Goal: Transaction & Acquisition: Purchase product/service

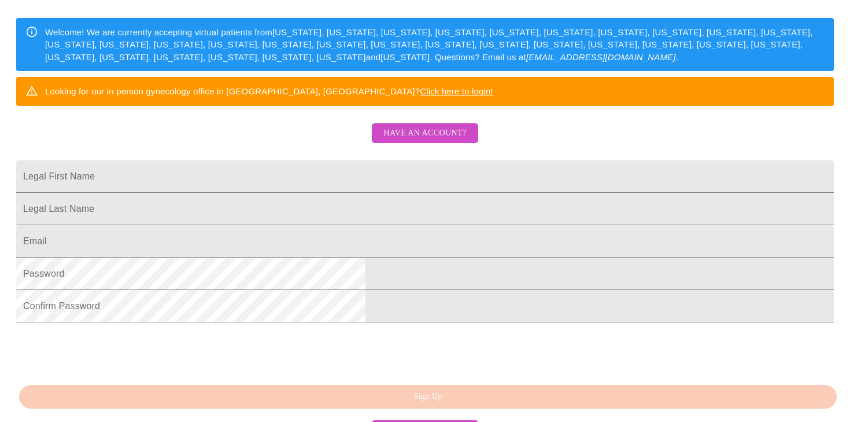
click at [399, 141] on span "Have an account?" at bounding box center [424, 133] width 83 height 14
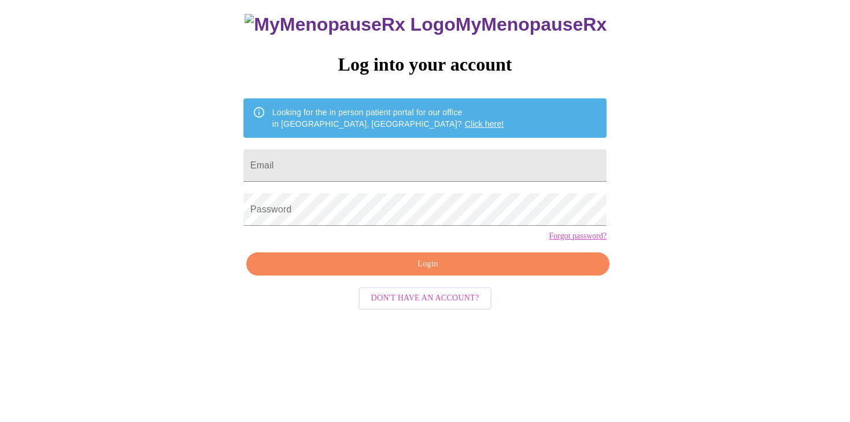
scroll to position [12, 0]
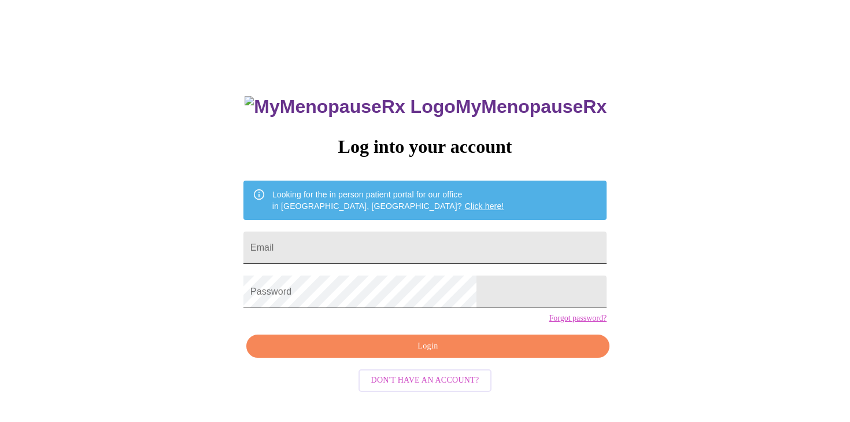
click at [364, 252] on input "Email" at bounding box center [424, 247] width 363 height 32
type input "[EMAIL_ADDRESS][DOMAIN_NAME]"
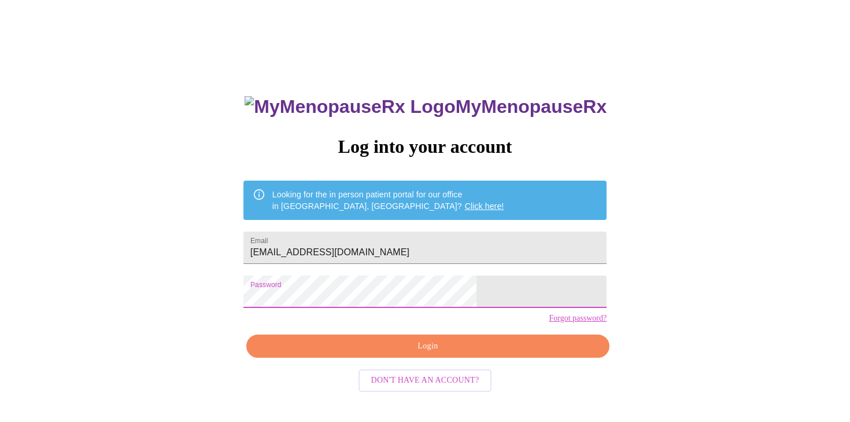
click at [385, 353] on span "Login" at bounding box center [428, 346] width 337 height 14
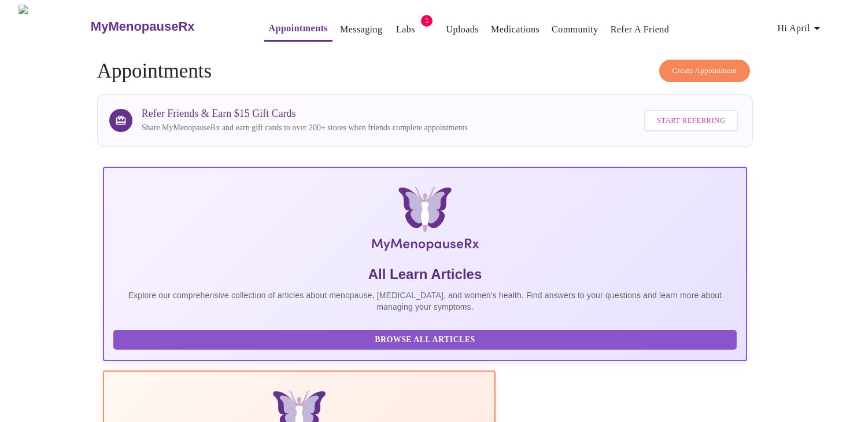
click at [269, 20] on link "Appointments" at bounding box center [298, 28] width 59 height 16
click at [807, 28] on span "Hi April" at bounding box center [800, 28] width 47 height 16
click at [466, 60] on div at bounding box center [425, 211] width 850 height 422
click at [340, 21] on link "Messaging" at bounding box center [361, 29] width 42 height 16
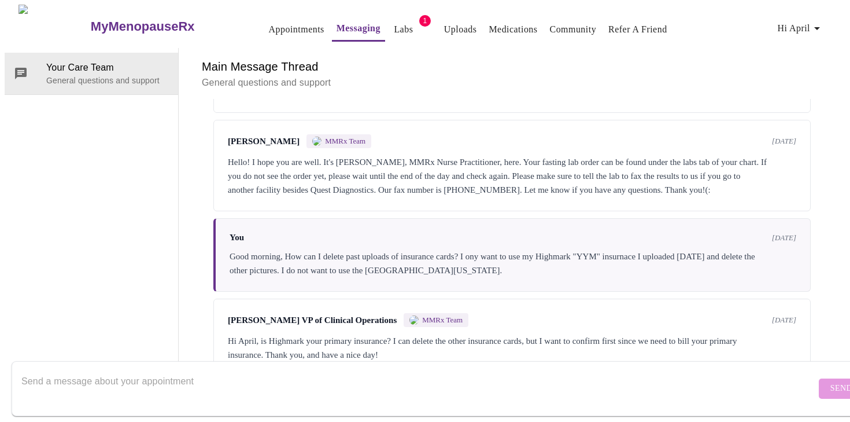
scroll to position [420, 0]
click at [449, 370] on textarea "Send a message about your appointment" at bounding box center [418, 388] width 795 height 37
click at [274, 371] on textarea "Hello, I never noticed this message. I'm sorry! Yes Highmark is my primary." at bounding box center [418, 388] width 795 height 37
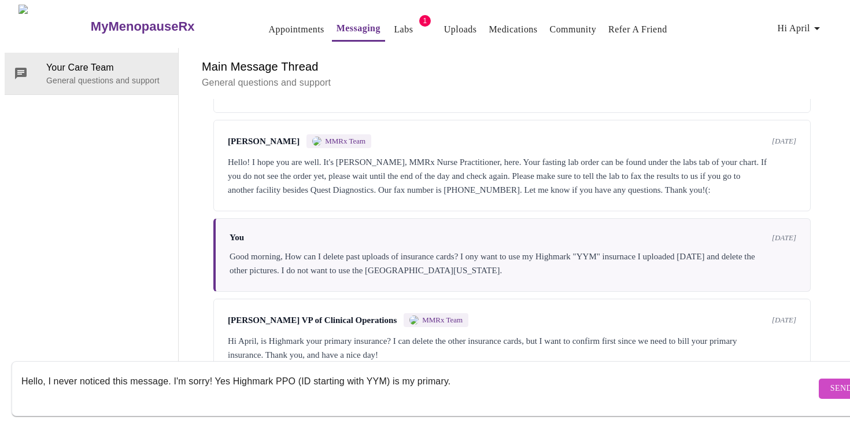
click at [464, 375] on textarea "Hello, I never noticed this message. I'm sorry! Yes Highmark PPO (ID starting w…" at bounding box center [418, 388] width 795 height 37
type textarea "Hello, I never noticed this message. I'm sorry! Yes Highmark PPO (ID starting w…"
click at [819, 378] on button "Send" at bounding box center [841, 388] width 45 height 20
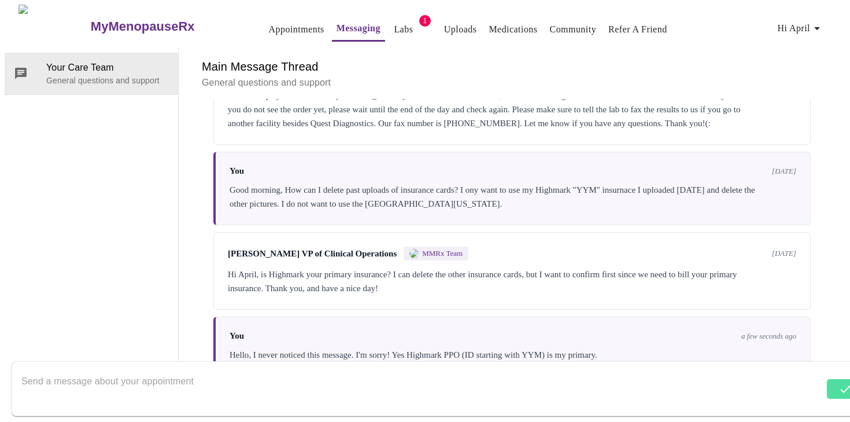
scroll to position [0, 0]
click at [269, 24] on link "Appointments" at bounding box center [297, 29] width 56 height 16
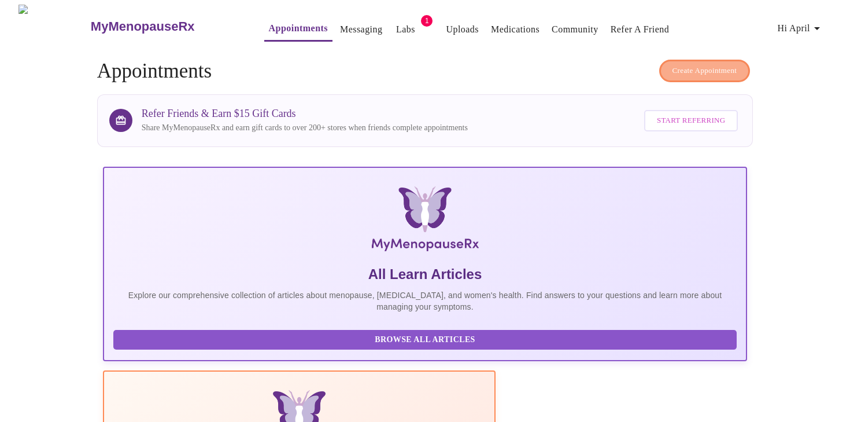
click at [673, 71] on span "Create Appointment" at bounding box center [705, 70] width 65 height 13
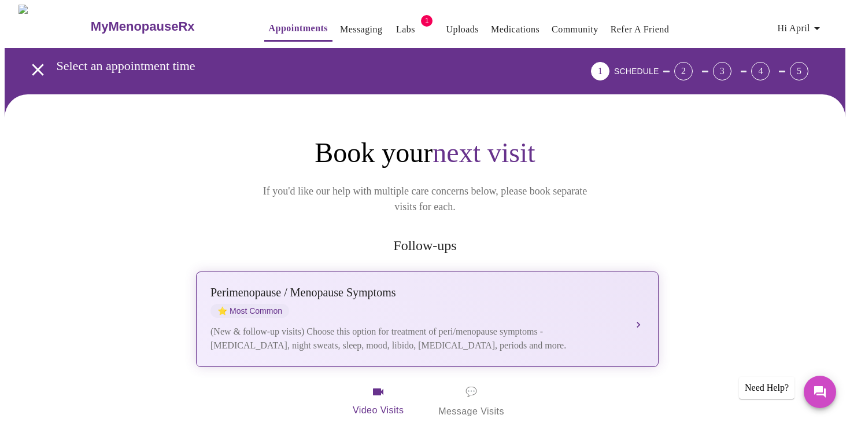
click at [516, 286] on div "Perimenopause / Menopause Symptoms" at bounding box center [415, 292] width 411 height 13
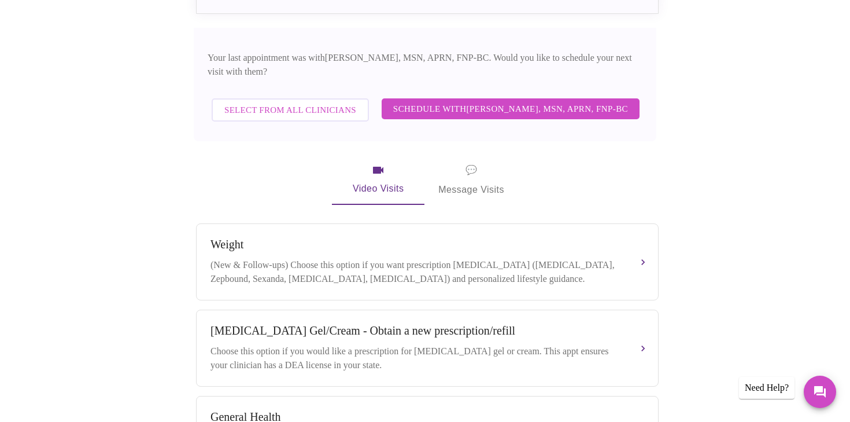
scroll to position [344, 0]
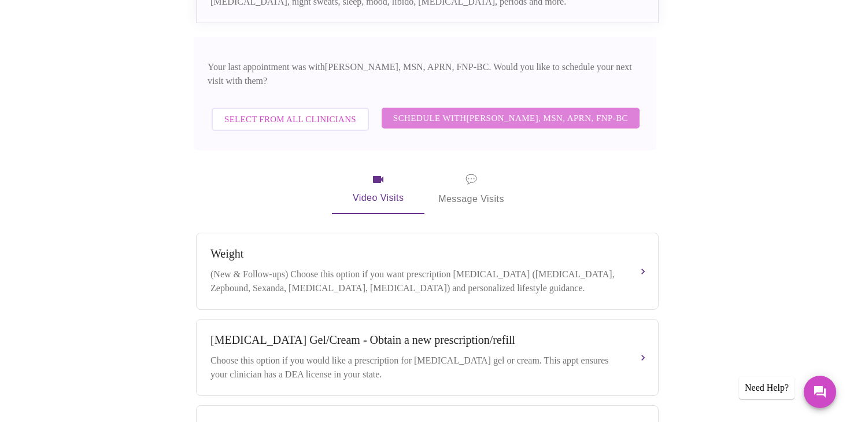
click at [501, 110] on span "Schedule with [PERSON_NAME], MSN, APRN, FNP-BC" at bounding box center [510, 117] width 235 height 15
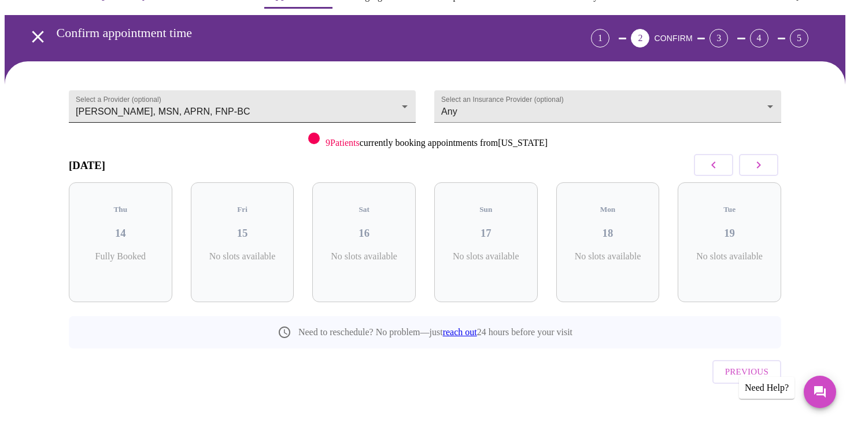
click at [380, 91] on body "MyMenopauseRx Appointments Messaging Labs 1 Uploads Medications Community Refer…" at bounding box center [425, 207] width 841 height 470
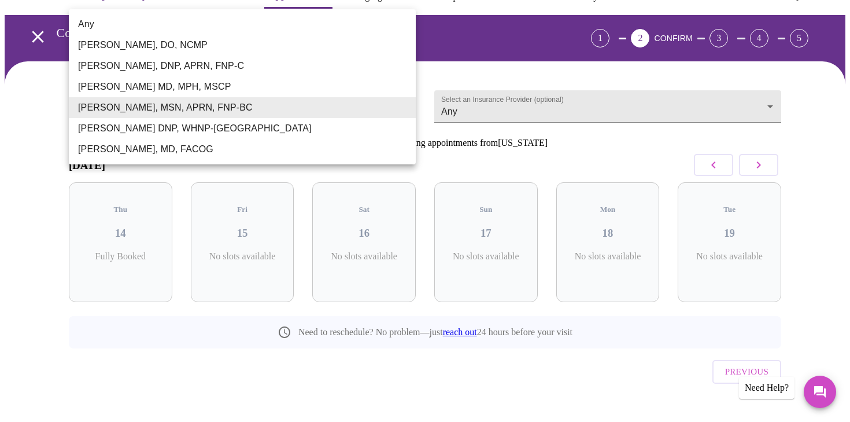
click at [200, 27] on li "Any" at bounding box center [242, 24] width 347 height 21
type input "Any"
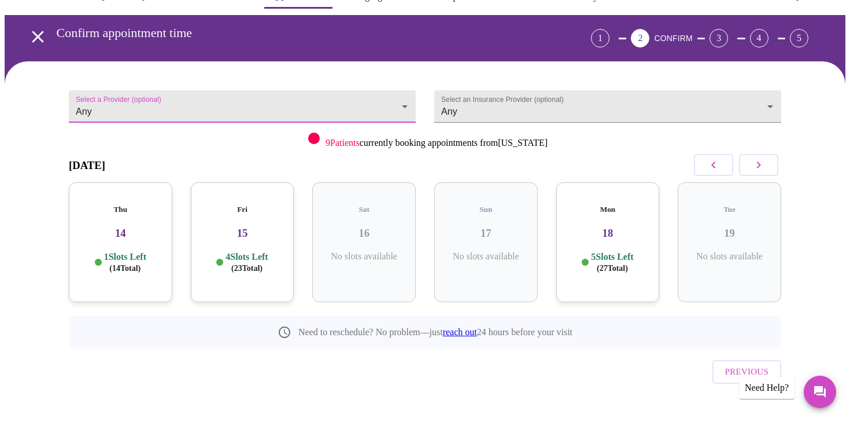
click at [104, 251] on p "1 Slots Left ( 14 Total)" at bounding box center [125, 262] width 42 height 23
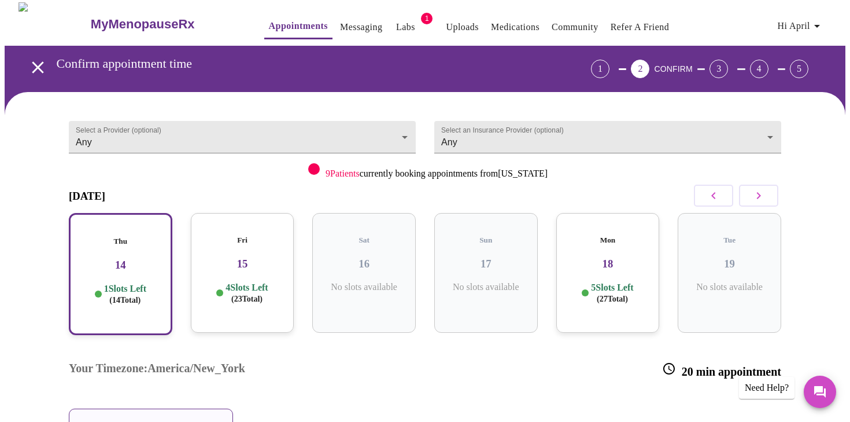
scroll to position [0, 0]
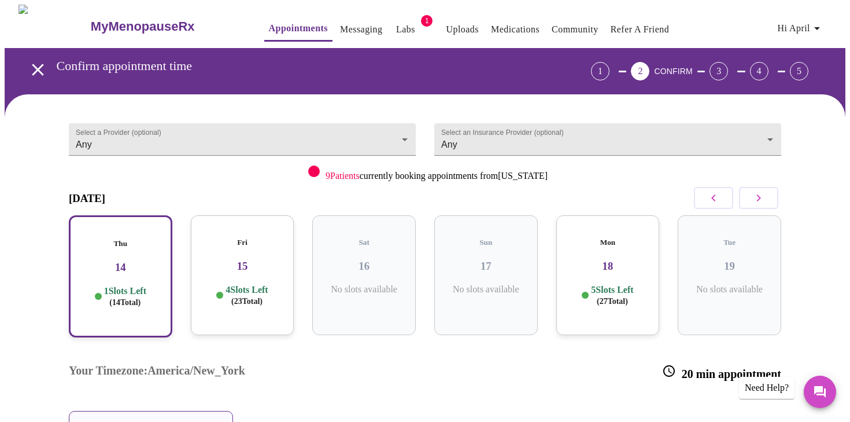
click at [262, 238] on h5 "Fri" at bounding box center [242, 242] width 85 height 9
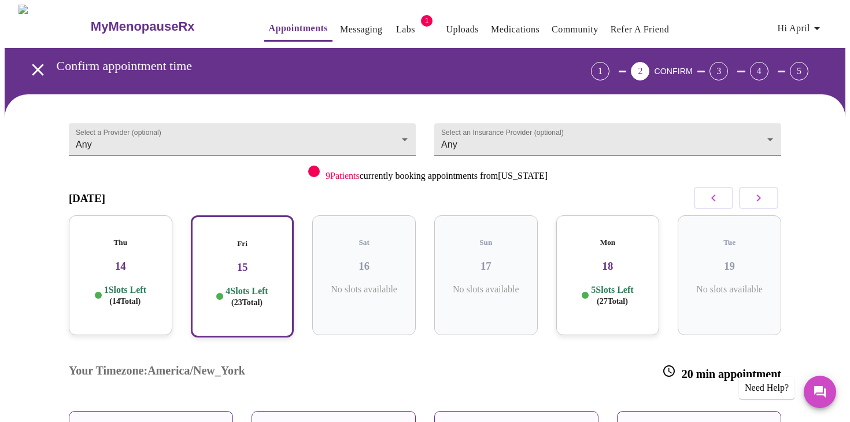
scroll to position [126, 0]
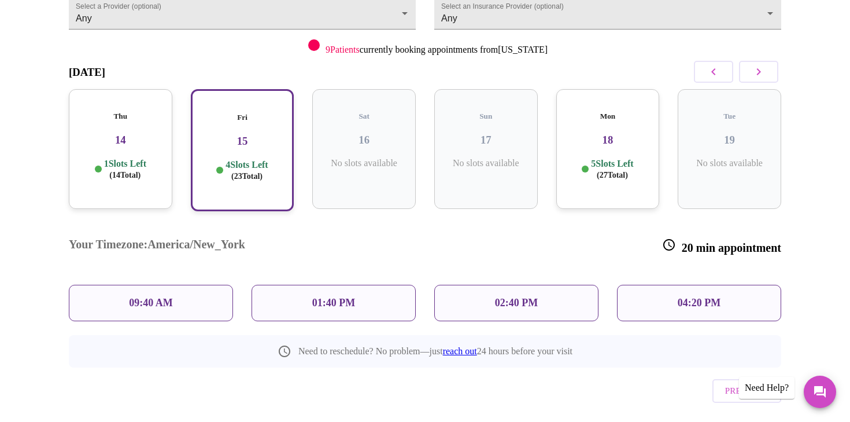
click at [123, 284] on div "09:40 AM" at bounding box center [151, 302] width 164 height 36
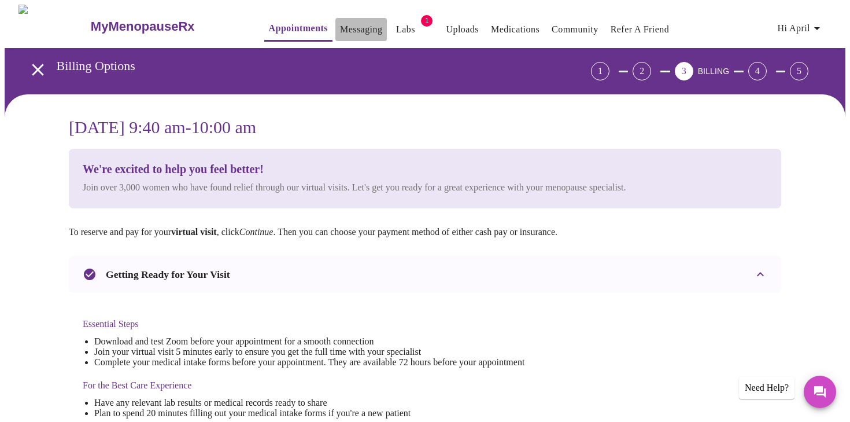
click at [340, 28] on link "Messaging" at bounding box center [361, 29] width 42 height 16
click at [340, 23] on link "Messaging" at bounding box center [361, 29] width 42 height 16
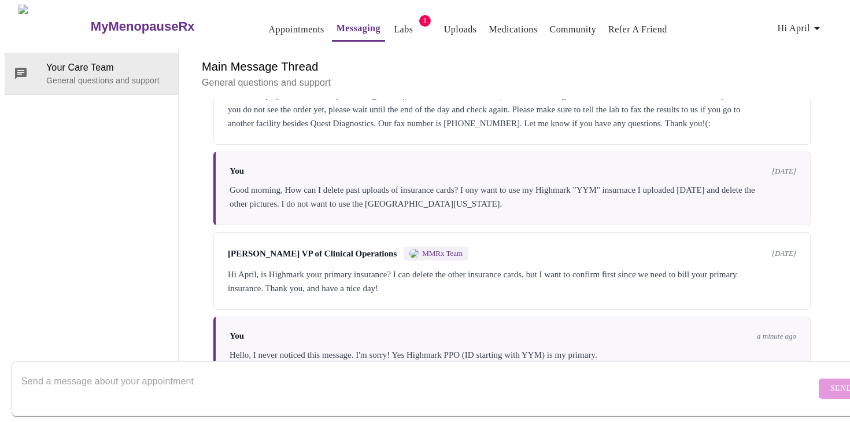
click at [269, 30] on link "Appointments" at bounding box center [297, 29] width 56 height 16
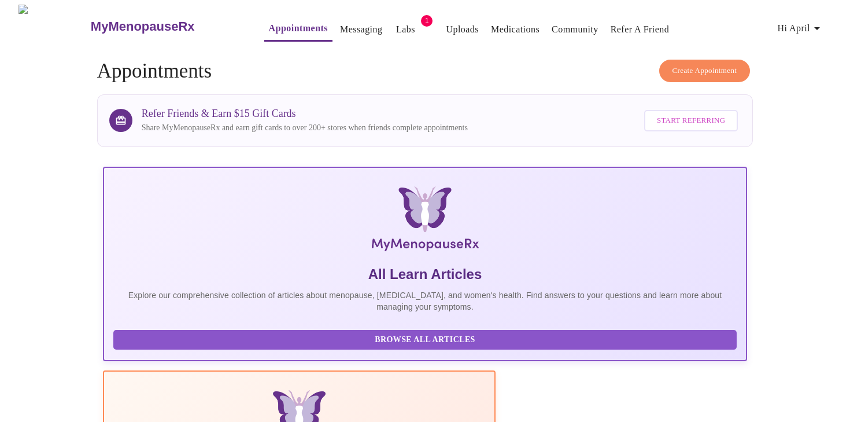
click at [692, 60] on button "Create Appointment" at bounding box center [704, 71] width 91 height 23
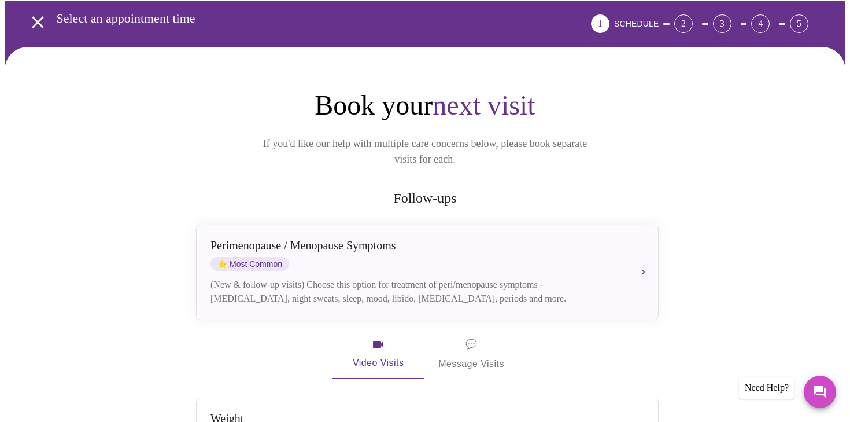
scroll to position [50, 0]
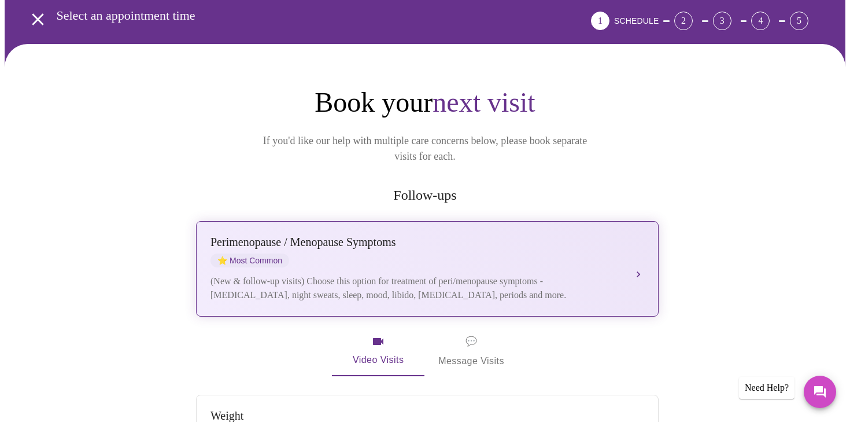
click at [549, 235] on div "Perimenopause / Menopause Symptoms" at bounding box center [415, 241] width 411 height 13
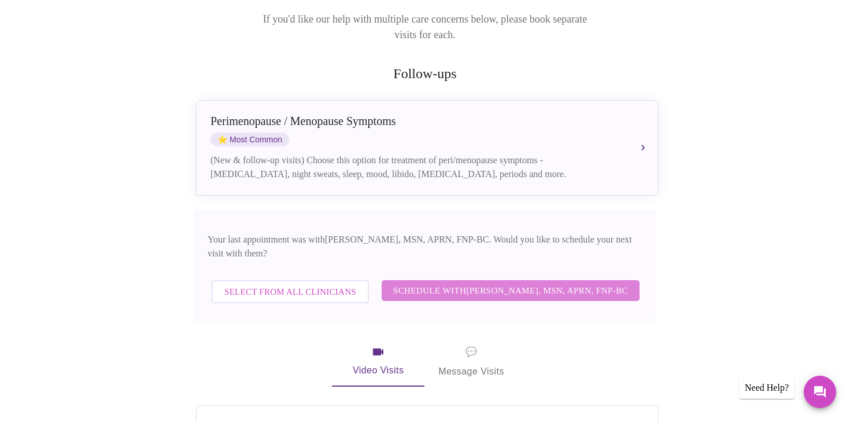
click at [436, 283] on span "Schedule with [PERSON_NAME], MSN, APRN, FNP-BC" at bounding box center [510, 290] width 235 height 15
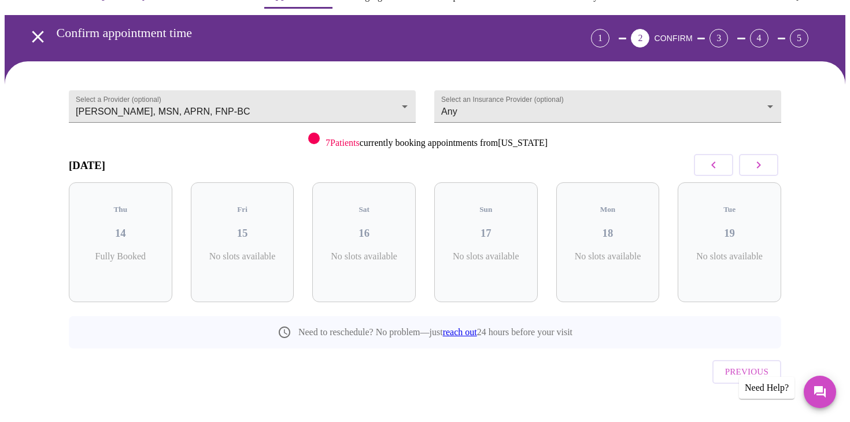
click at [327, 141] on span "7 Patients" at bounding box center [343, 143] width 34 height 10
click at [309, 95] on body "MyMenopauseRx Appointments Messaging Labs 1 Uploads Medications Community Refer…" at bounding box center [425, 207] width 841 height 470
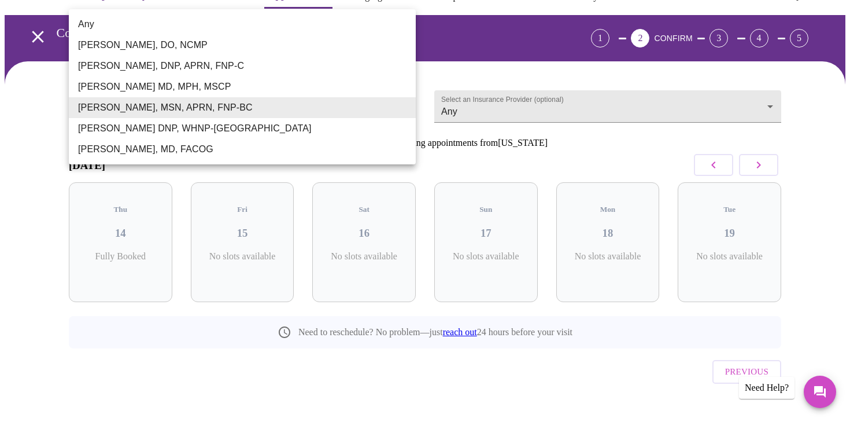
click at [151, 25] on li "Any" at bounding box center [242, 24] width 347 height 21
type input "Any"
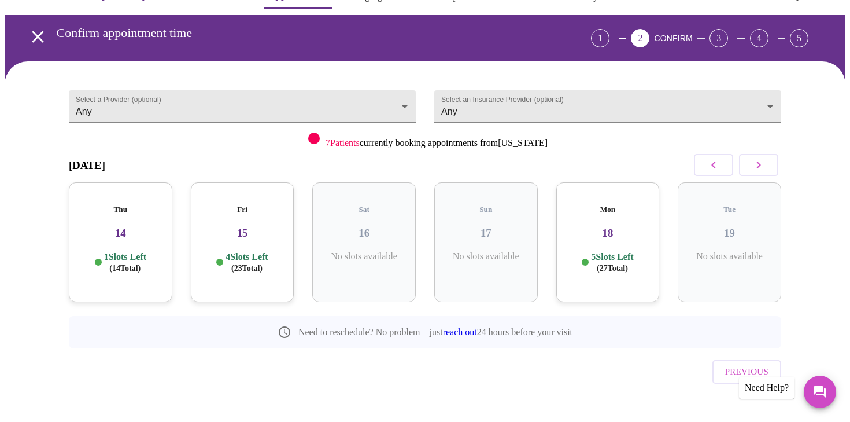
click at [242, 228] on h3 "15" at bounding box center [242, 233] width 85 height 13
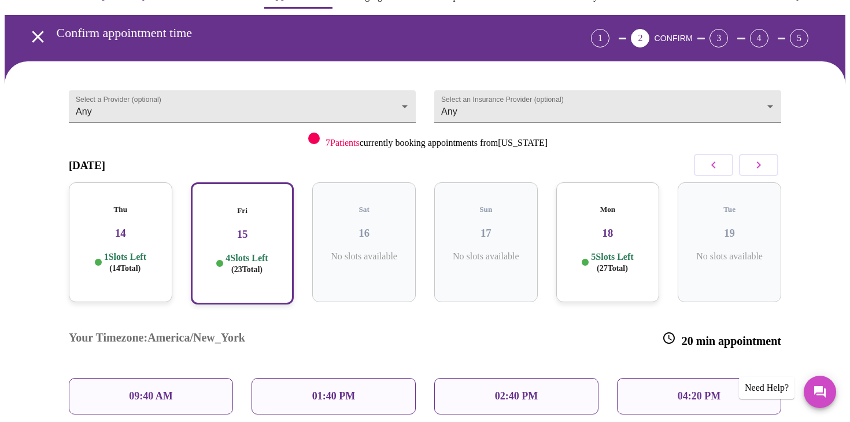
scroll to position [126, 0]
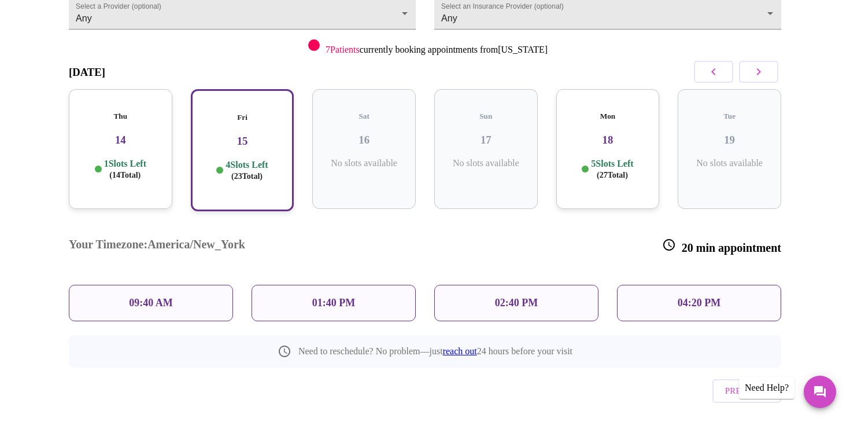
click at [593, 139] on div "Mon 18 5 Slots Left ( 27 Total)" at bounding box center [608, 149] width 104 height 120
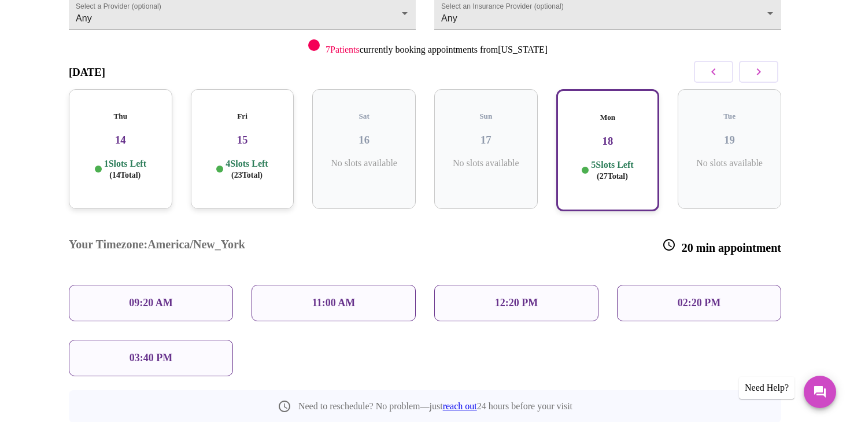
click at [183, 284] on div "09:20 AM" at bounding box center [151, 302] width 164 height 36
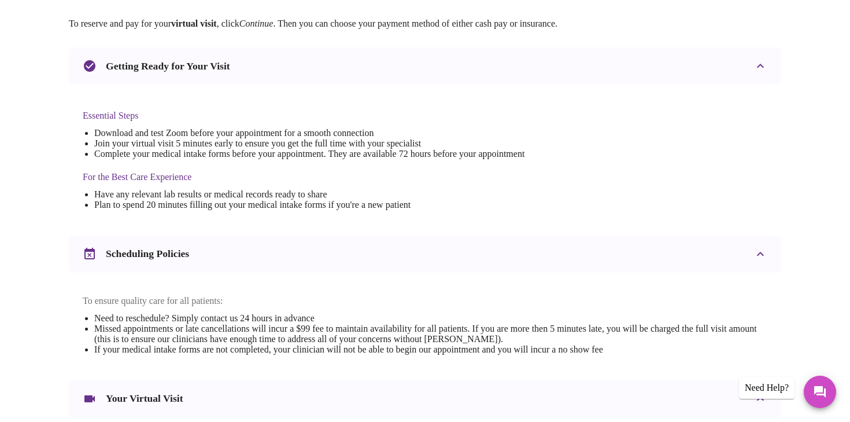
scroll to position [416, 0]
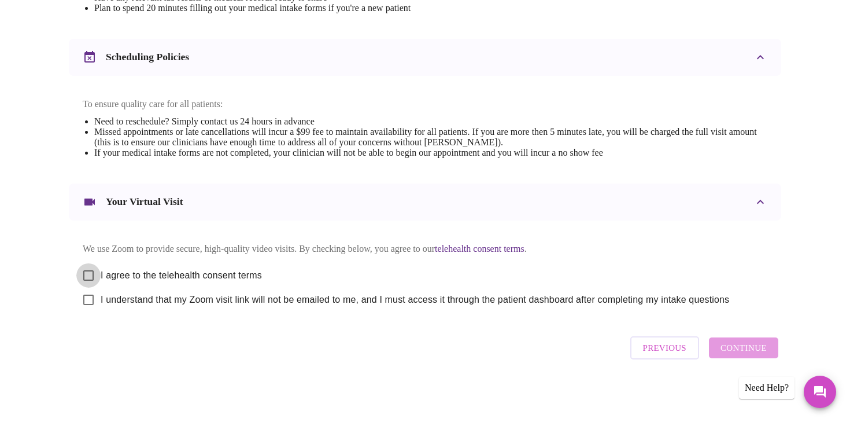
click at [89, 268] on input "I agree to the telehealth consent terms" at bounding box center [88, 275] width 24 height 24
checkbox input "true"
click at [88, 297] on input "I understand that my Zoom visit link will not be emailed to me, and I must acce…" at bounding box center [88, 299] width 24 height 24
checkbox input "true"
click at [742, 353] on span "Continue" at bounding box center [743, 347] width 46 height 15
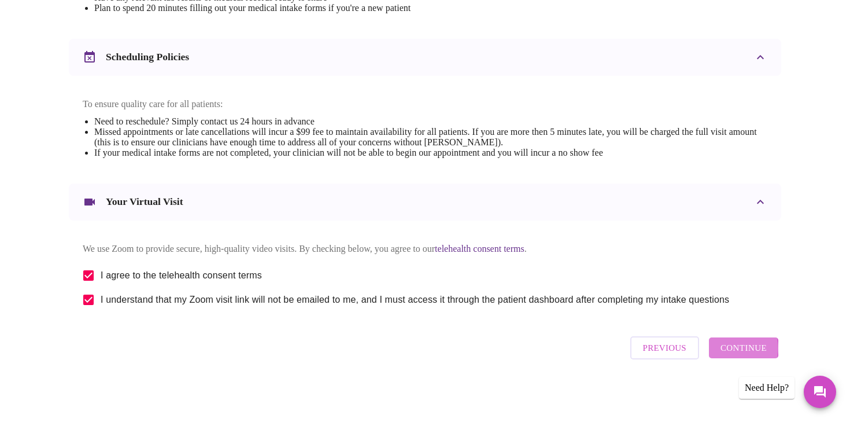
scroll to position [71, 0]
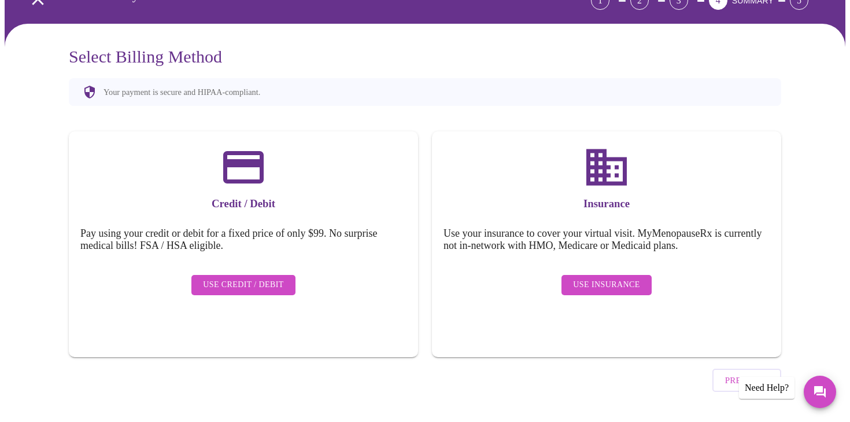
click at [616, 278] on span "Use Insurance" at bounding box center [606, 285] width 66 height 14
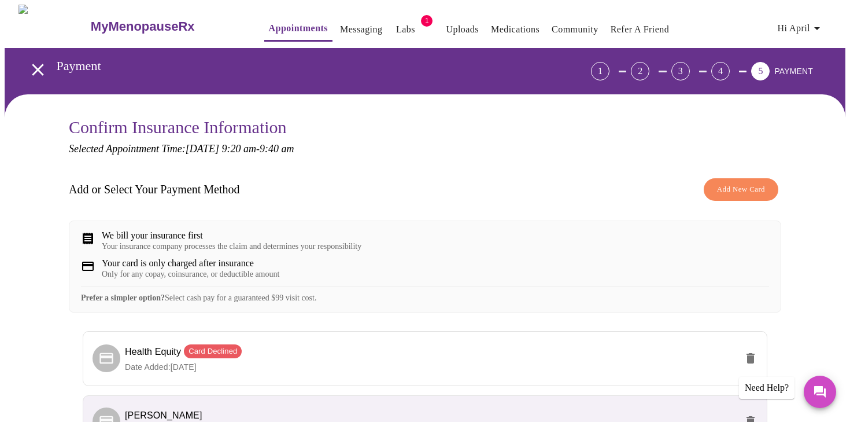
scroll to position [145, 0]
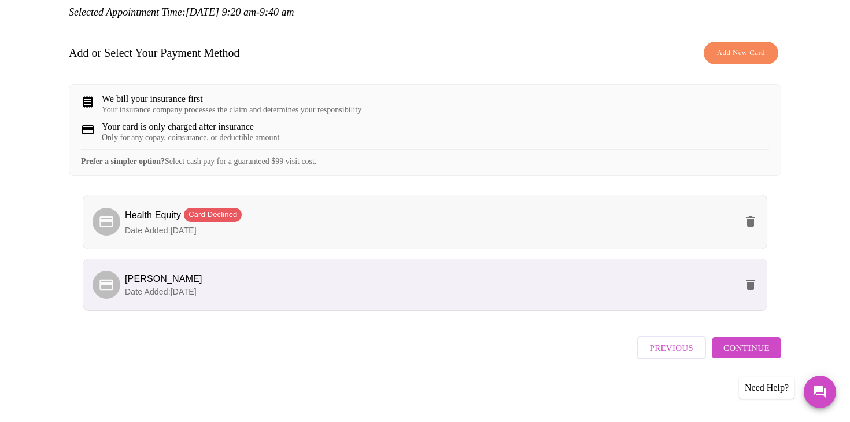
click at [210, 209] on li "Health Equity Card Declined Date Added: [DATE]" at bounding box center [425, 221] width 685 height 55
click at [207, 220] on span "Card Declined" at bounding box center [213, 215] width 58 height 12
click at [754, 226] on icon "delete" at bounding box center [751, 222] width 14 height 14
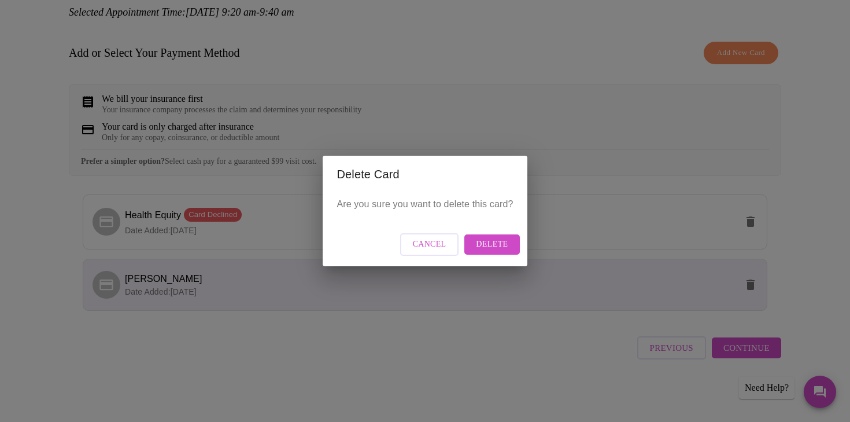
click at [496, 246] on span "Delete" at bounding box center [492, 244] width 32 height 14
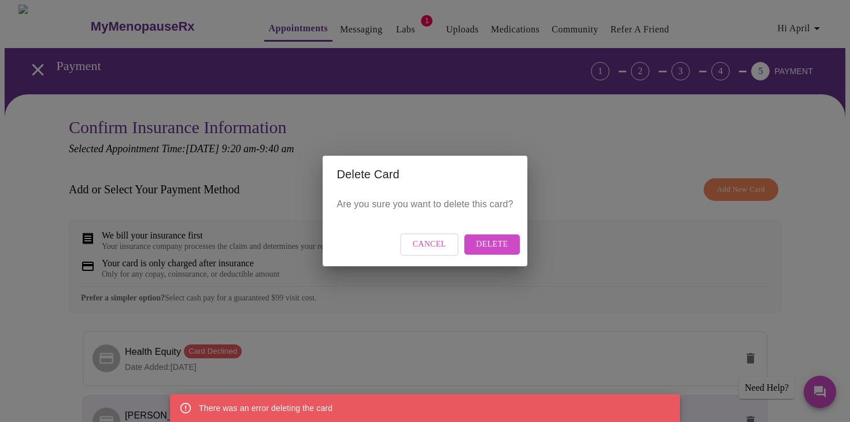
click at [483, 247] on span "Delete" at bounding box center [492, 244] width 32 height 14
click at [415, 251] on button "Cancel" at bounding box center [429, 244] width 59 height 23
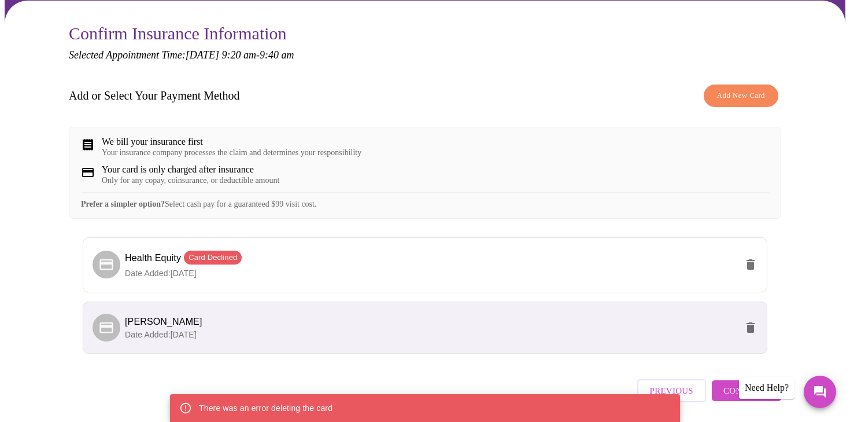
scroll to position [80, 0]
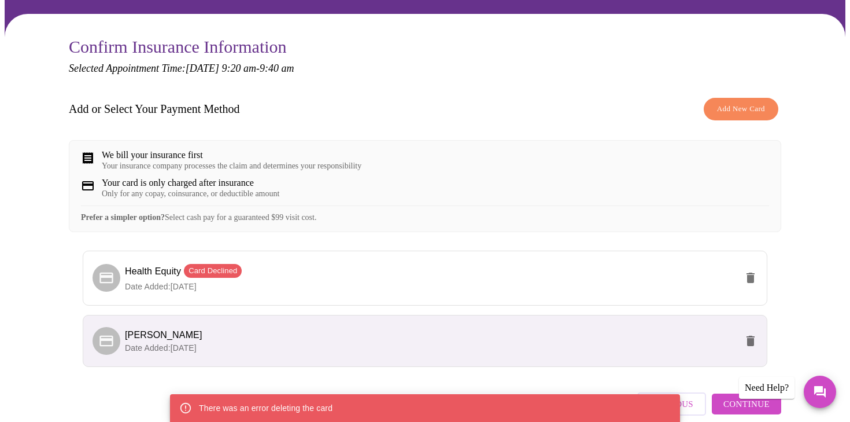
click at [747, 105] on span "Add New Card" at bounding box center [741, 108] width 48 height 13
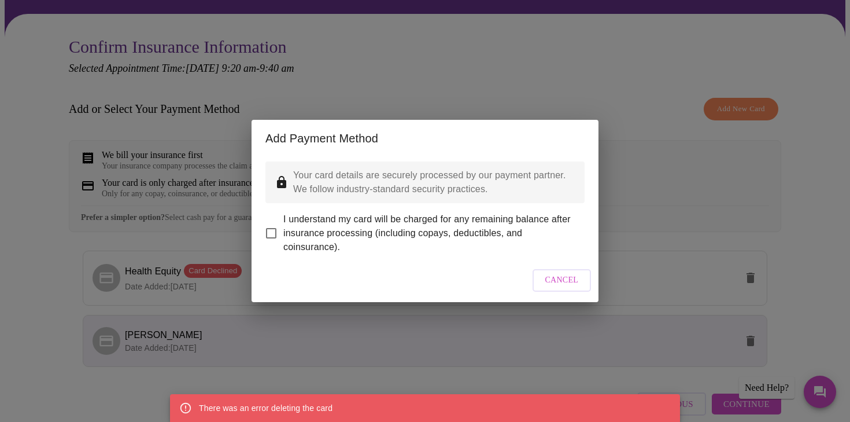
click at [367, 229] on span "I understand my card will be charged for any remaining balance after insurance …" at bounding box center [429, 233] width 292 height 42
click at [283, 229] on input "I understand my card will be charged for any remaining balance after insurance …" at bounding box center [271, 233] width 24 height 24
checkbox input "true"
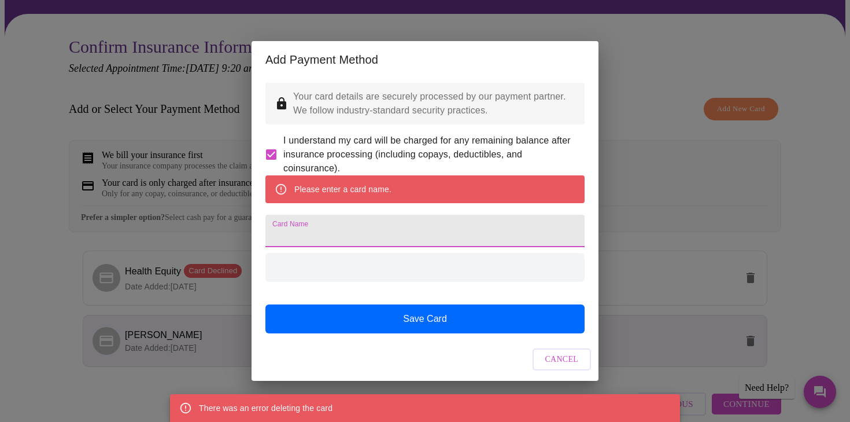
click at [360, 229] on input "Card Name" at bounding box center [424, 231] width 319 height 32
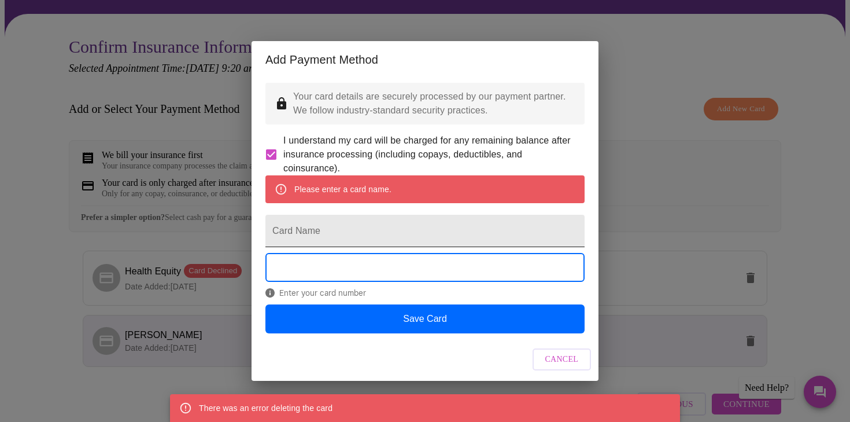
click at [356, 234] on input "Card Name" at bounding box center [424, 231] width 319 height 32
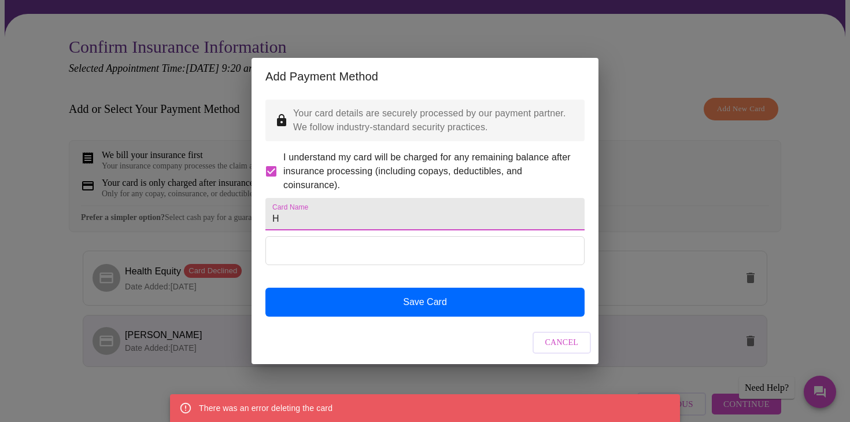
type input "Health Equity"
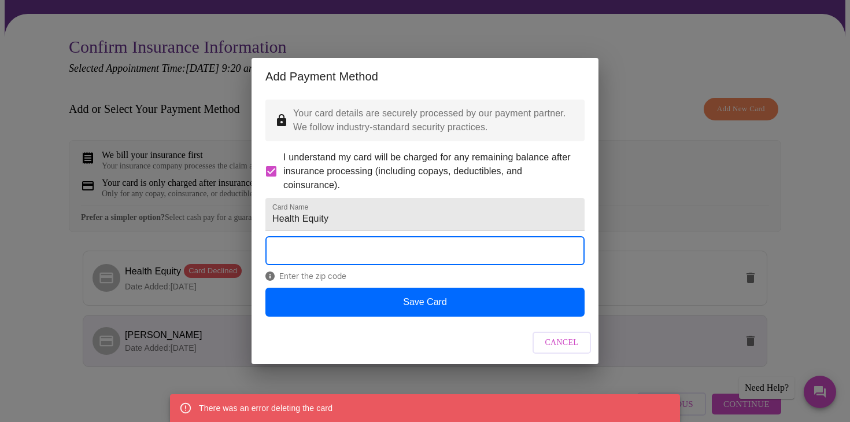
click at [407, 287] on div "Enter the zip code" at bounding box center [424, 261] width 319 height 51
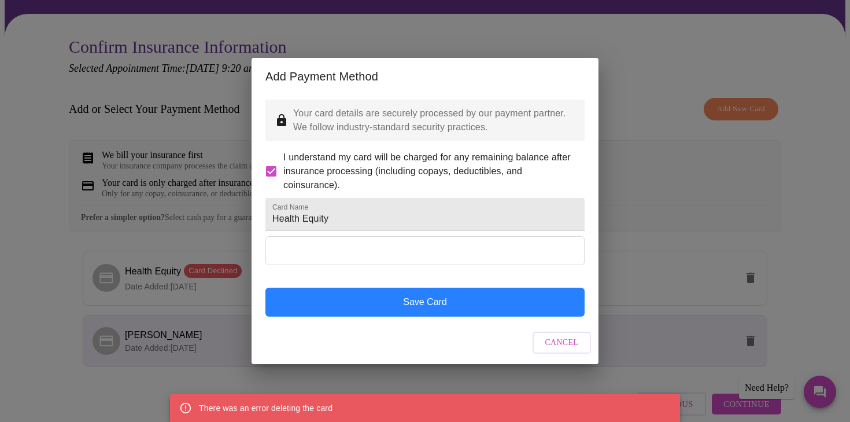
click at [402, 316] on button "Save Card" at bounding box center [424, 301] width 319 height 29
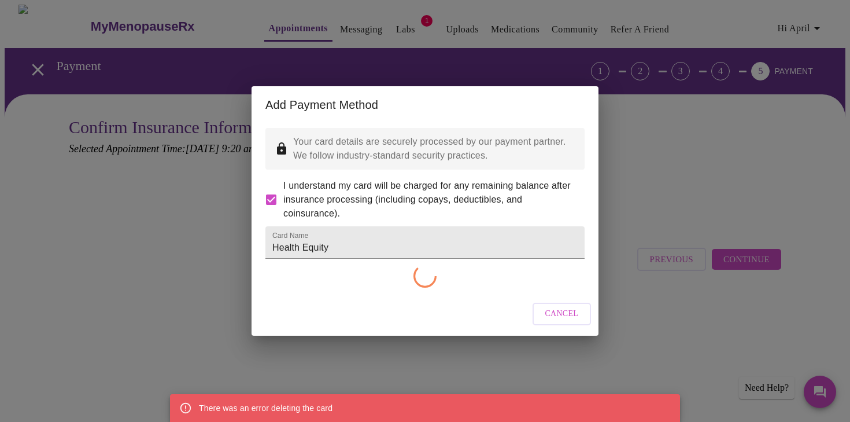
checkbox input "false"
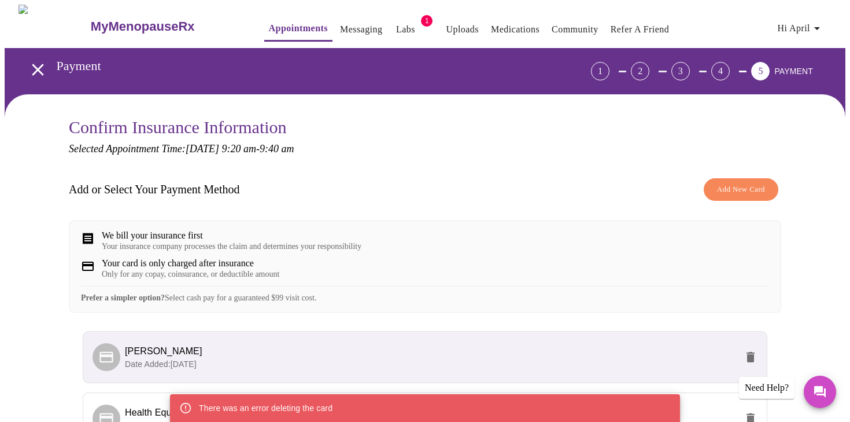
scroll to position [142, 0]
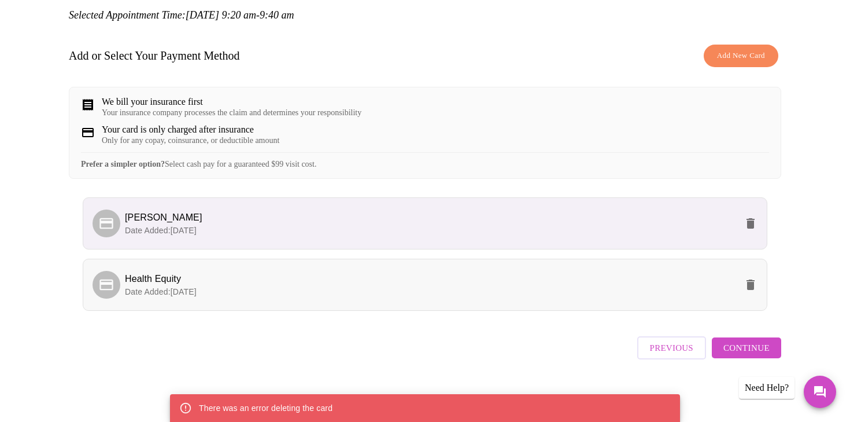
click at [598, 292] on p "Date Added: [DATE]" at bounding box center [431, 292] width 612 height 12
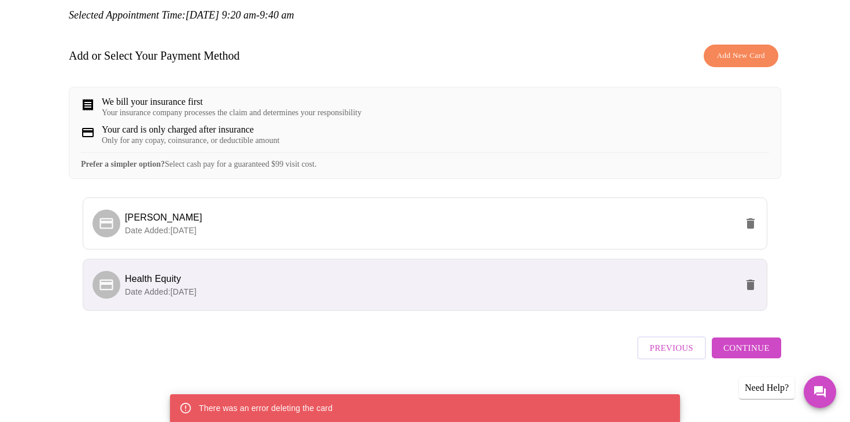
click at [742, 354] on span "Continue" at bounding box center [746, 347] width 46 height 15
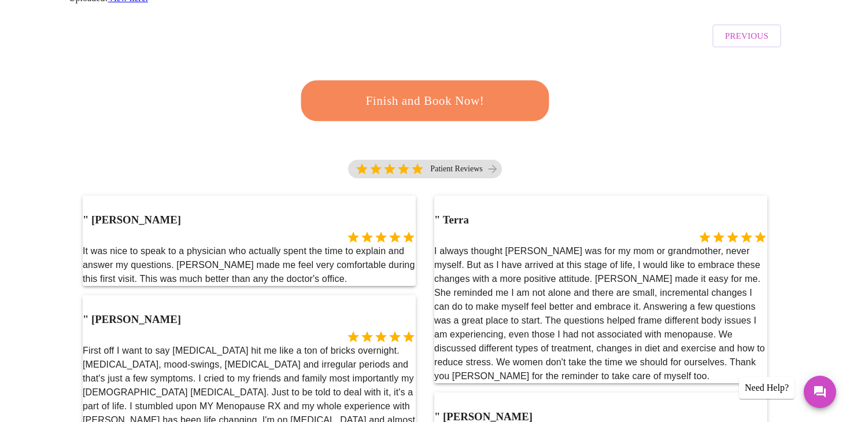
scroll to position [0, 0]
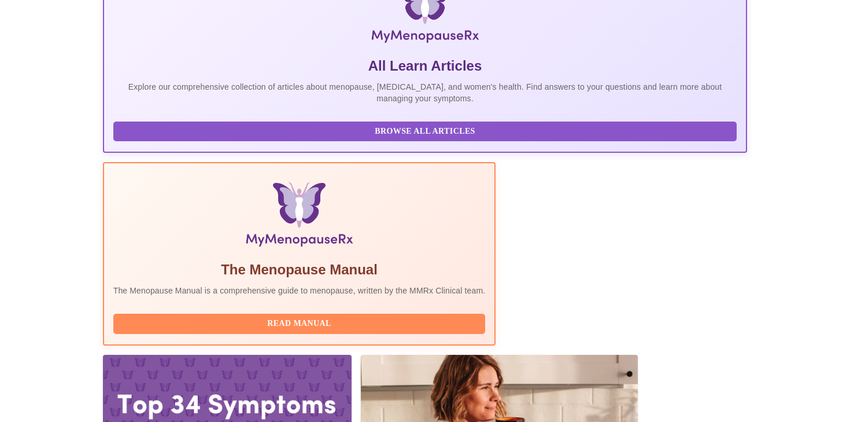
scroll to position [205, 0]
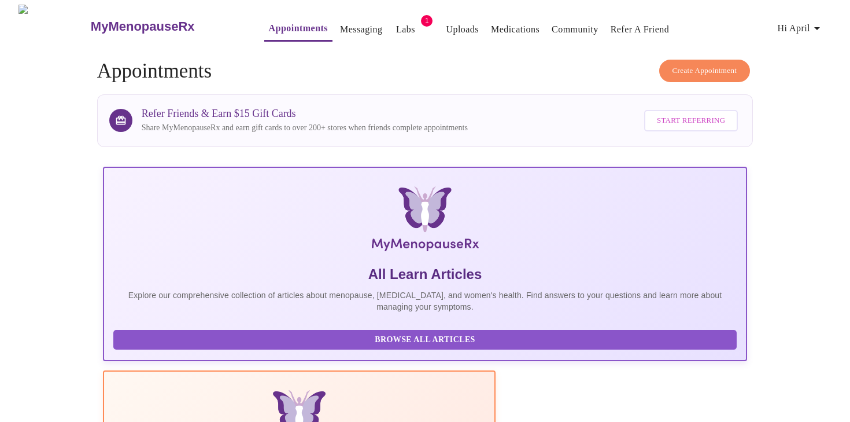
click at [396, 21] on link "Labs" at bounding box center [405, 29] width 19 height 16
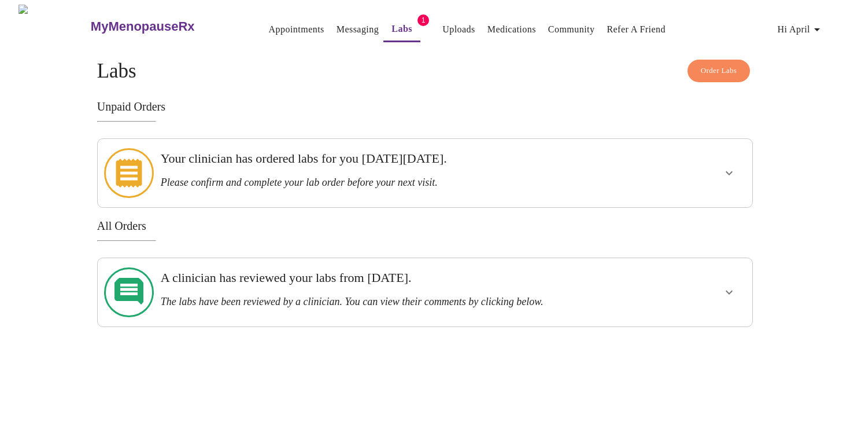
click at [308, 158] on h3 "Your clinician has ordered labs for you [DATE][DATE]." at bounding box center [393, 158] width 465 height 15
click at [727, 166] on icon "show more" at bounding box center [729, 173] width 14 height 14
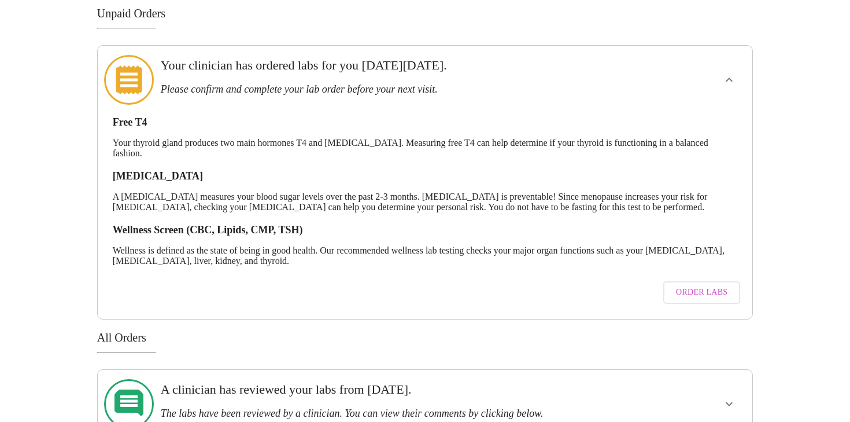
scroll to position [113, 0]
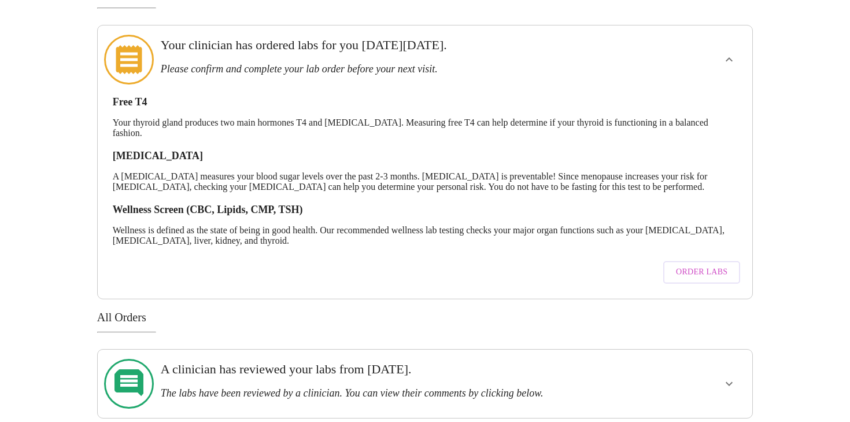
click at [689, 265] on span "Order Labs" at bounding box center [701, 272] width 51 height 14
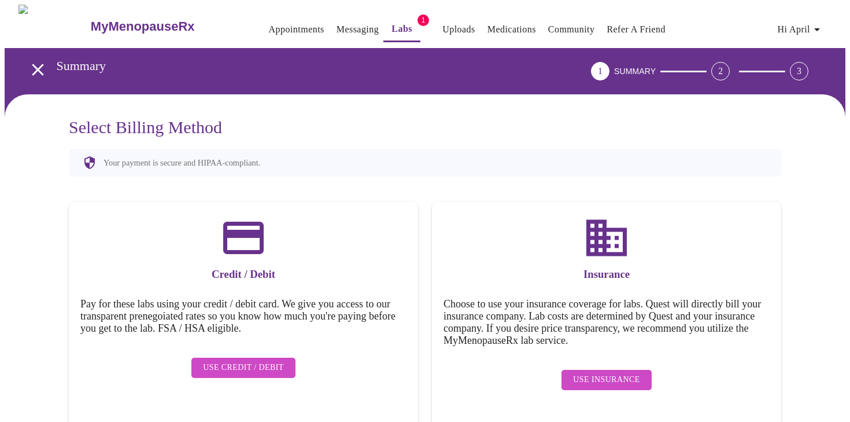
click at [589, 372] on span "Use Insurance" at bounding box center [606, 379] width 66 height 14
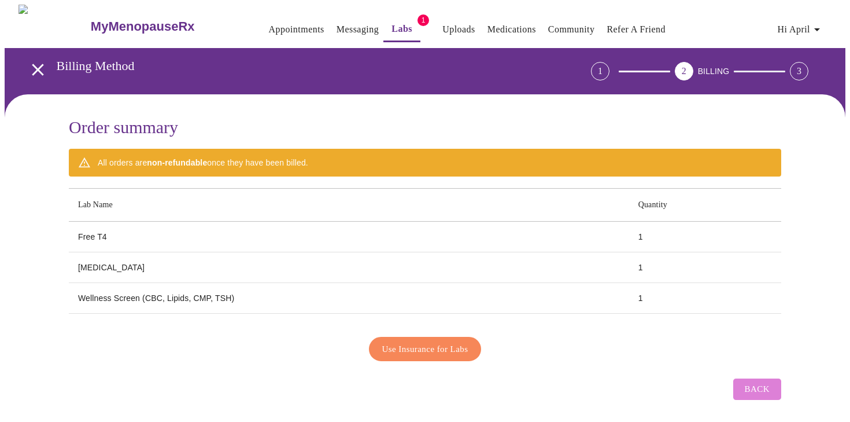
click at [770, 384] on button "Back" at bounding box center [757, 388] width 48 height 21
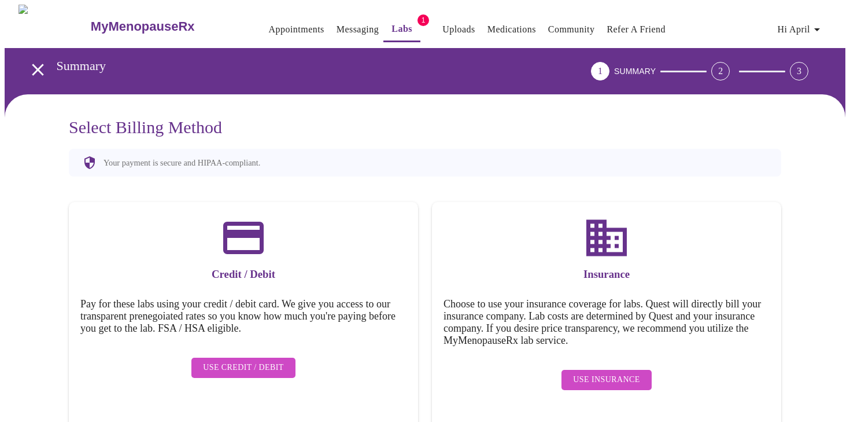
scroll to position [1, 0]
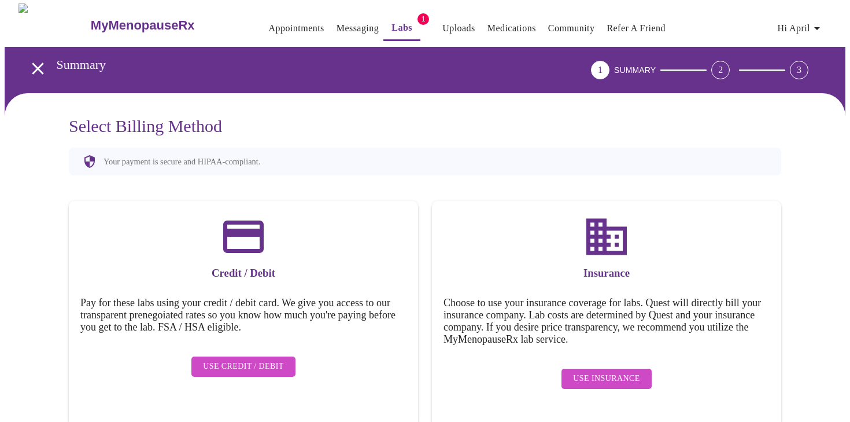
click at [28, 58] on icon "open drawer" at bounding box center [38, 68] width 20 height 20
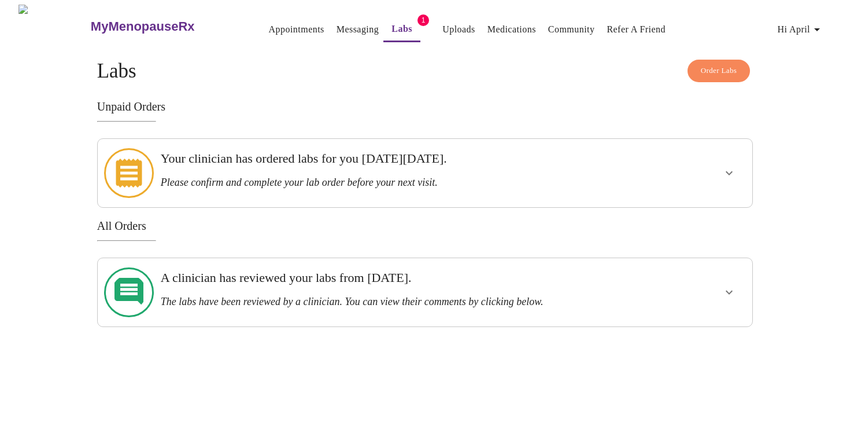
click at [453, 263] on div "A clinician has reviewed your labs from [DATE]. The labs have been reviewed by …" at bounding box center [393, 292] width 475 height 59
click at [459, 275] on h3 "A clinician has reviewed your labs from [DATE]." at bounding box center [393, 277] width 465 height 15
click at [733, 285] on icon "show more" at bounding box center [729, 292] width 14 height 14
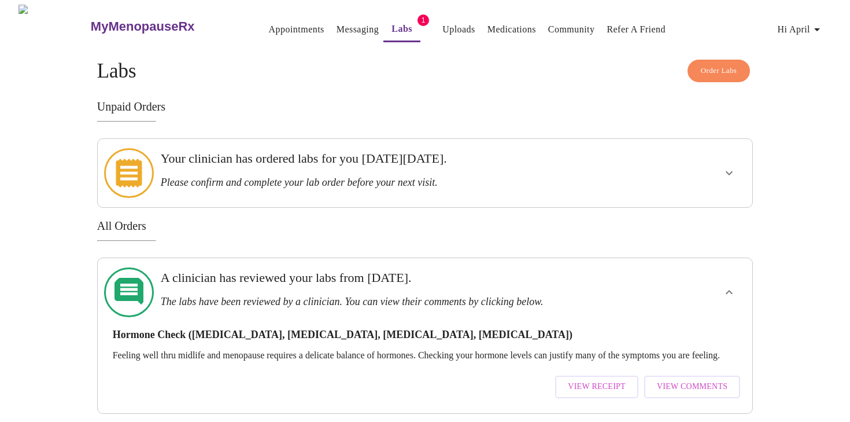
scroll to position [4, 0]
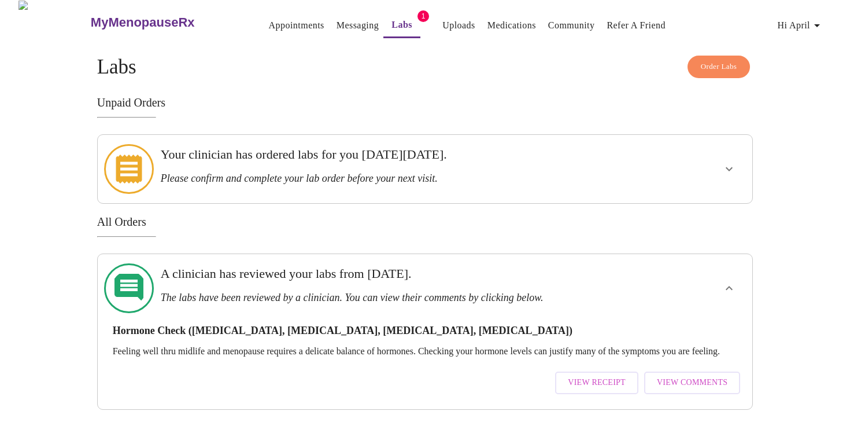
click at [734, 162] on icon "show more" at bounding box center [729, 169] width 14 height 14
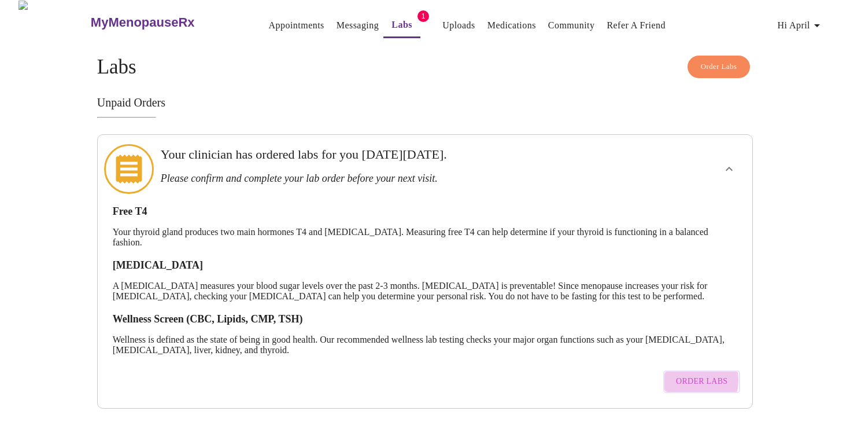
click at [685, 374] on span "Order Labs" at bounding box center [701, 381] width 51 height 14
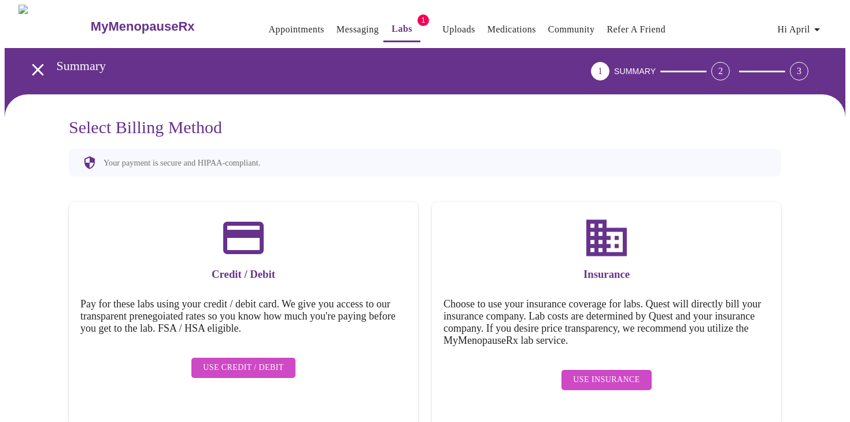
click at [559, 368] on div "Use Insurance" at bounding box center [607, 380] width 326 height 32
click at [596, 380] on button "Use Insurance" at bounding box center [606, 380] width 90 height 20
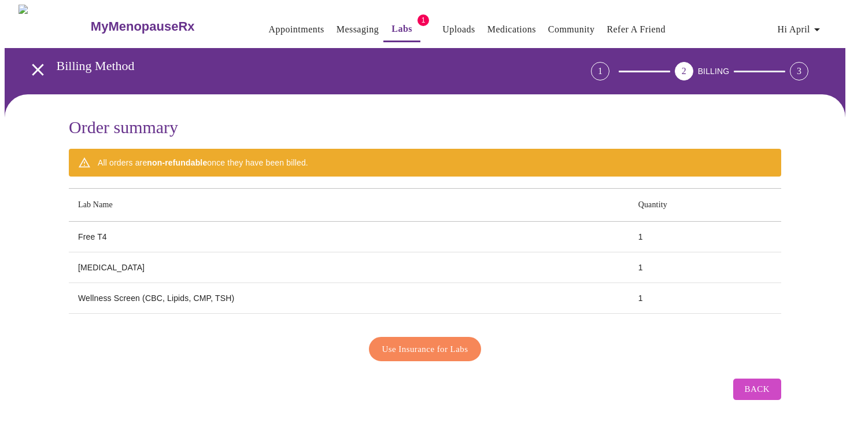
click at [742, 386] on button "Back" at bounding box center [757, 388] width 48 height 21
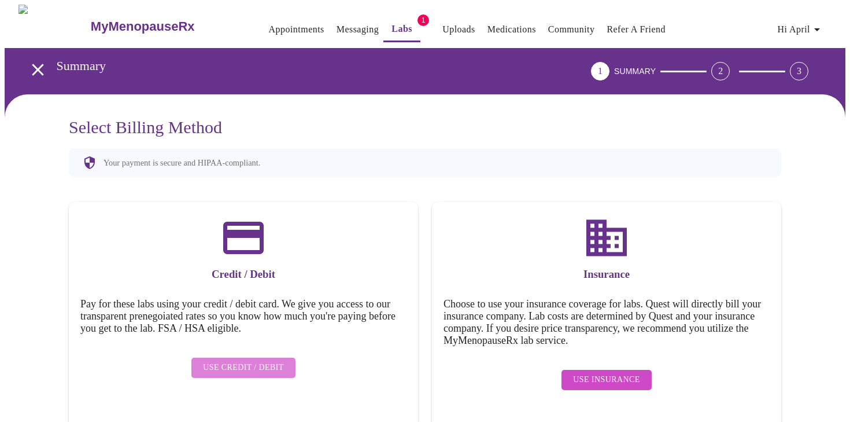
click at [248, 360] on span "Use Credit / Debit" at bounding box center [243, 367] width 81 height 14
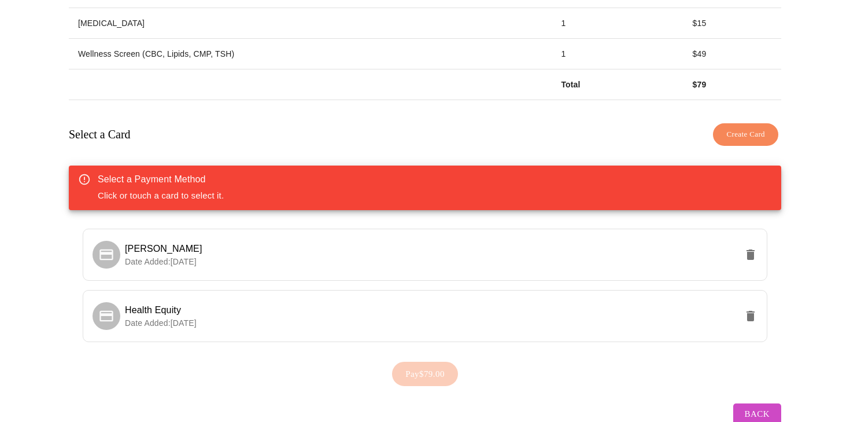
scroll to position [253, 0]
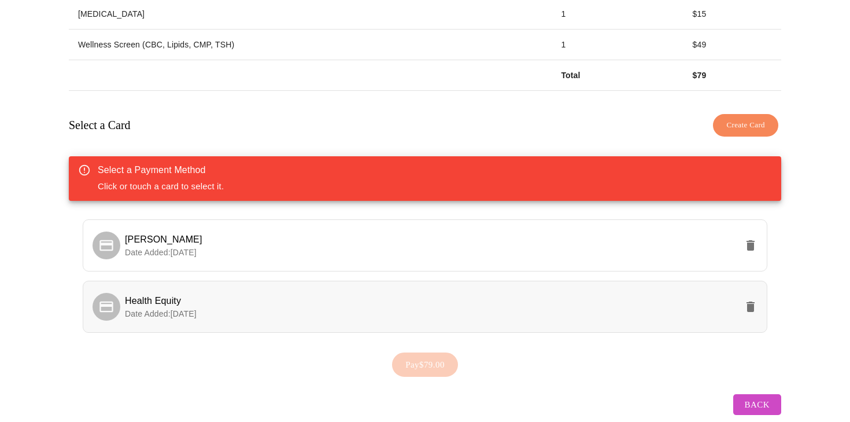
click at [341, 297] on span "Health Equity" at bounding box center [431, 301] width 612 height 14
click at [413, 357] on span "Pay $79.00" at bounding box center [424, 364] width 39 height 15
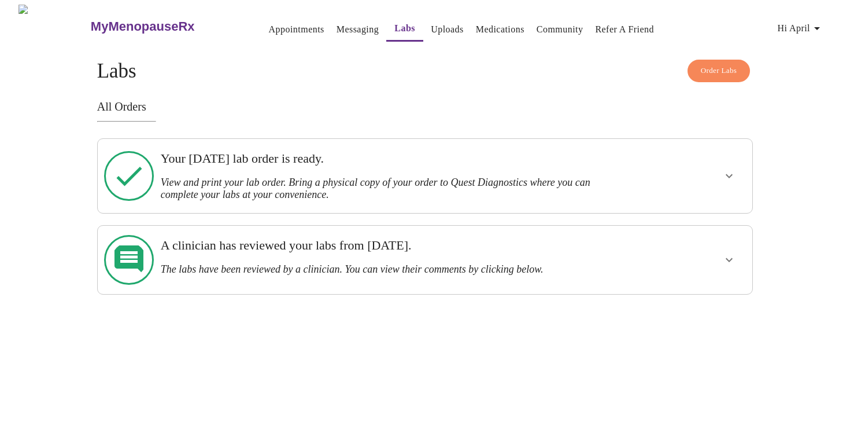
click at [430, 154] on h3 "Your [DATE] lab order is ready." at bounding box center [393, 158] width 465 height 15
click at [729, 172] on icon "show more" at bounding box center [729, 176] width 14 height 14
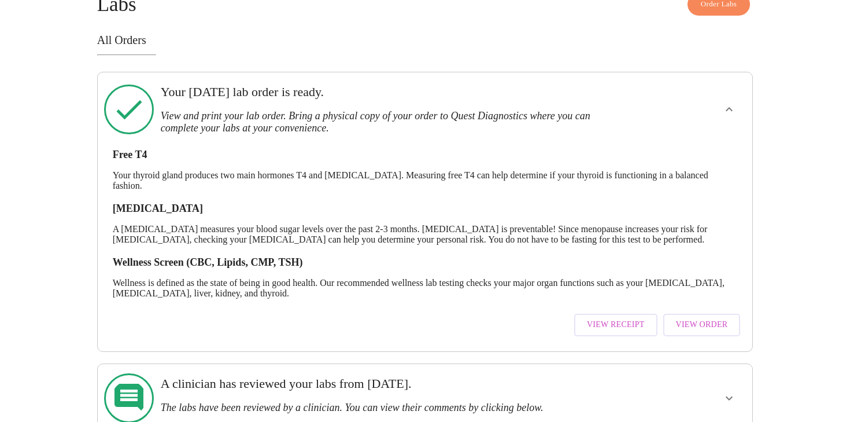
scroll to position [84, 0]
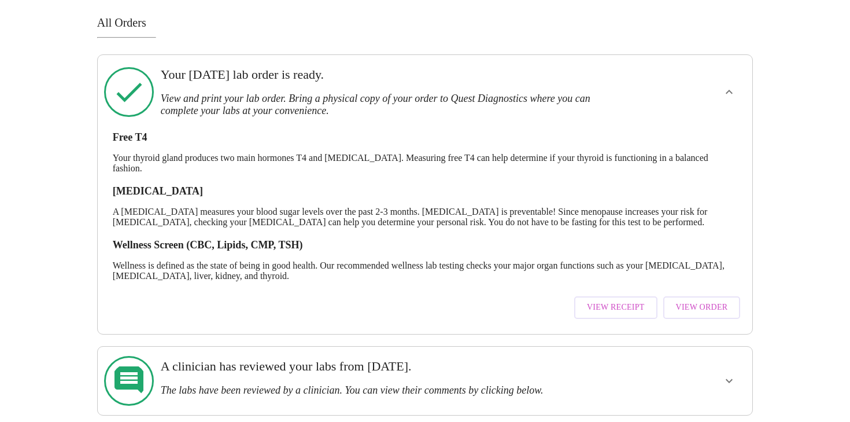
click at [704, 300] on span "View Order" at bounding box center [702, 307] width 52 height 14
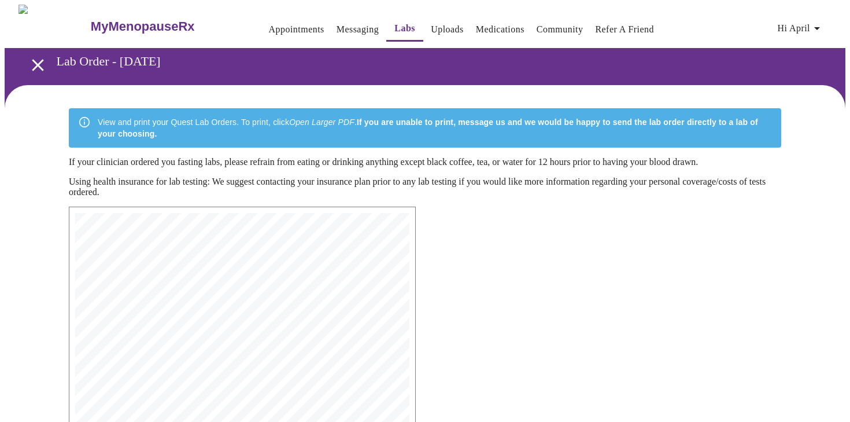
scroll to position [289, 0]
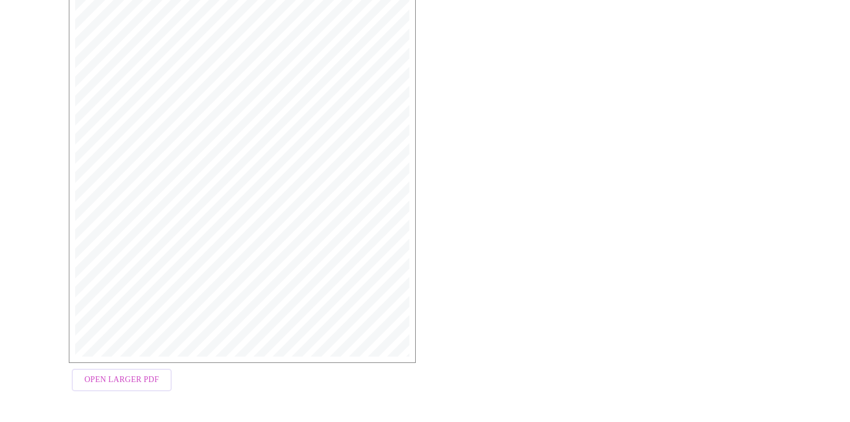
click at [125, 363] on div "MyMenopauseRx Medical Group [STREET_ADDRESS] Phone: [PHONE_NUMBER] Fax: [PHONE_…" at bounding box center [242, 139] width 347 height 445
click at [121, 390] on button "Open Larger PDF" at bounding box center [122, 379] width 100 height 23
